Goal: Transaction & Acquisition: Purchase product/service

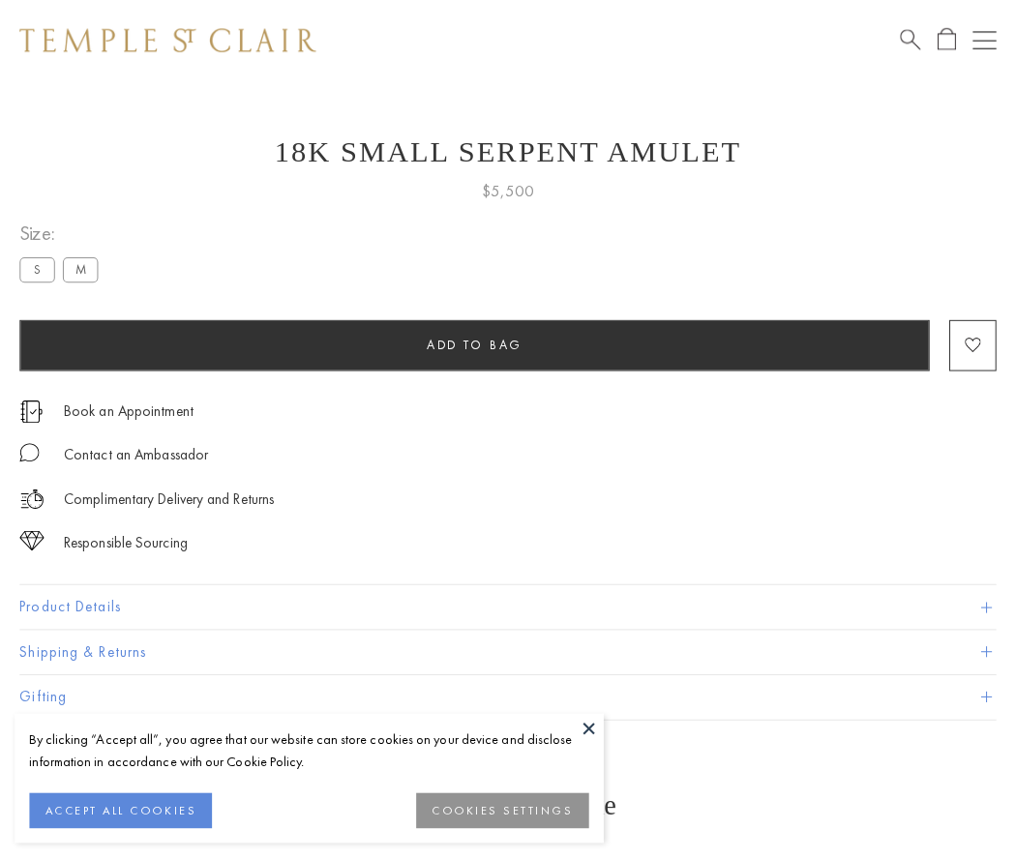
scroll to position [77, 0]
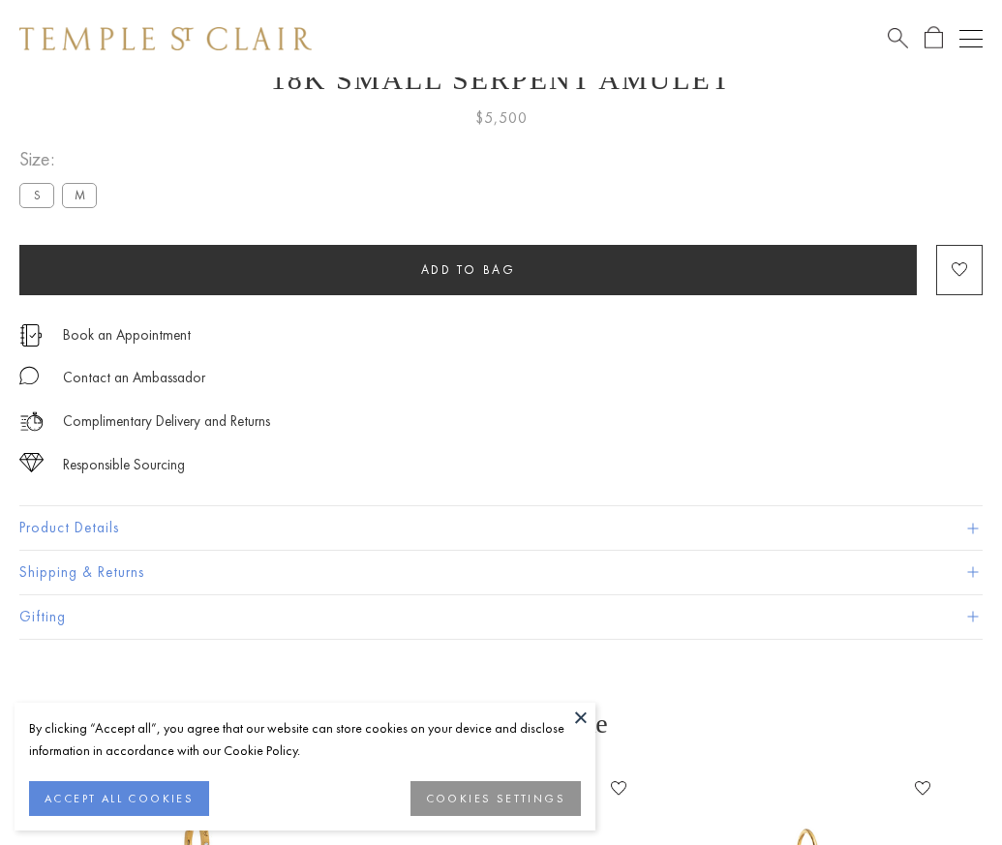
click at [467, 269] on span "Add to bag" at bounding box center [468, 269] width 95 height 16
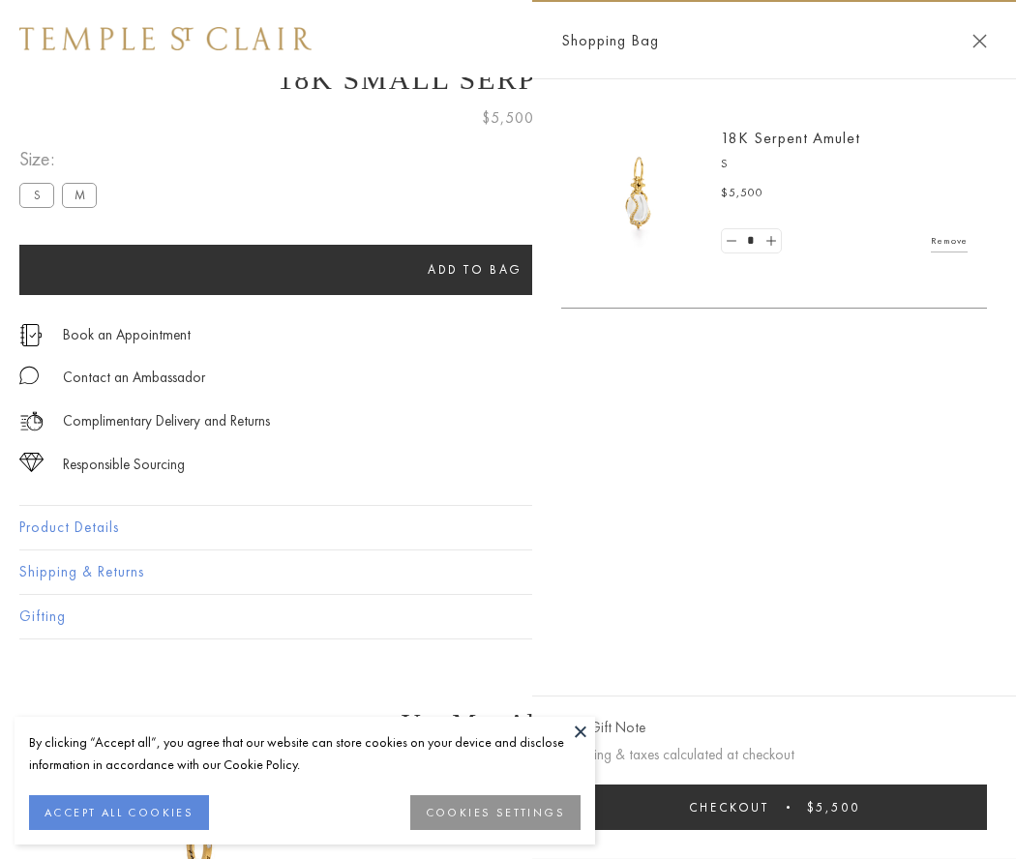
click at [774, 807] on button "Checkout $5,500" at bounding box center [774, 807] width 426 height 45
